Goal: Task Accomplishment & Management: Use online tool/utility

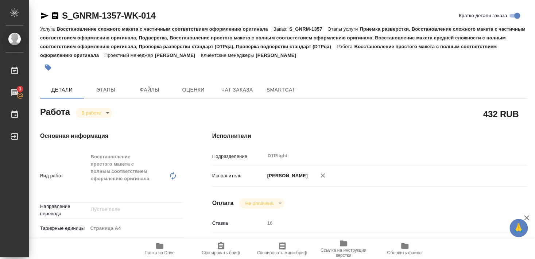
click at [42, 16] on icon "button" at bounding box center [44, 15] width 9 height 9
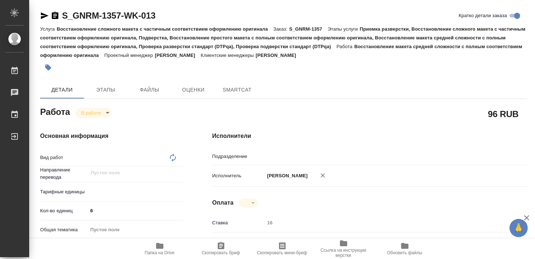
type input "DTPlight"
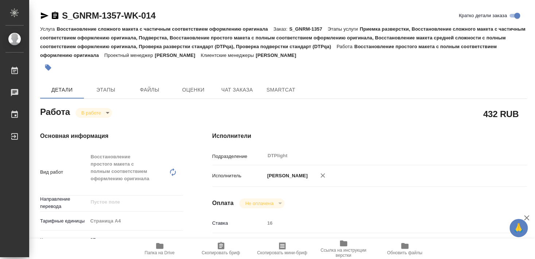
click at [163, 246] on icon "button" at bounding box center [159, 246] width 7 height 6
type textarea "x"
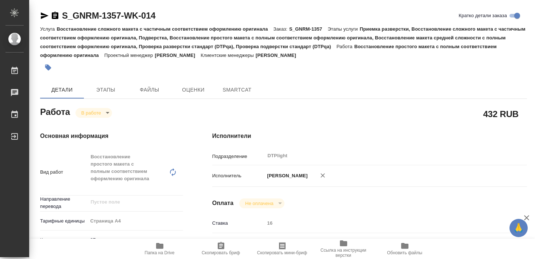
type textarea "x"
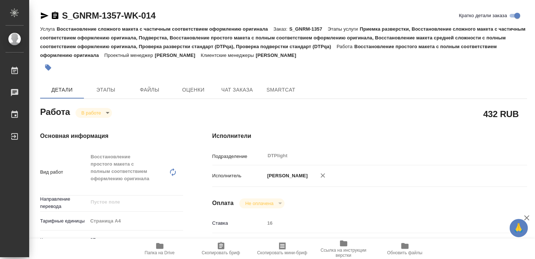
type textarea "x"
